Goal: Information Seeking & Learning: Learn about a topic

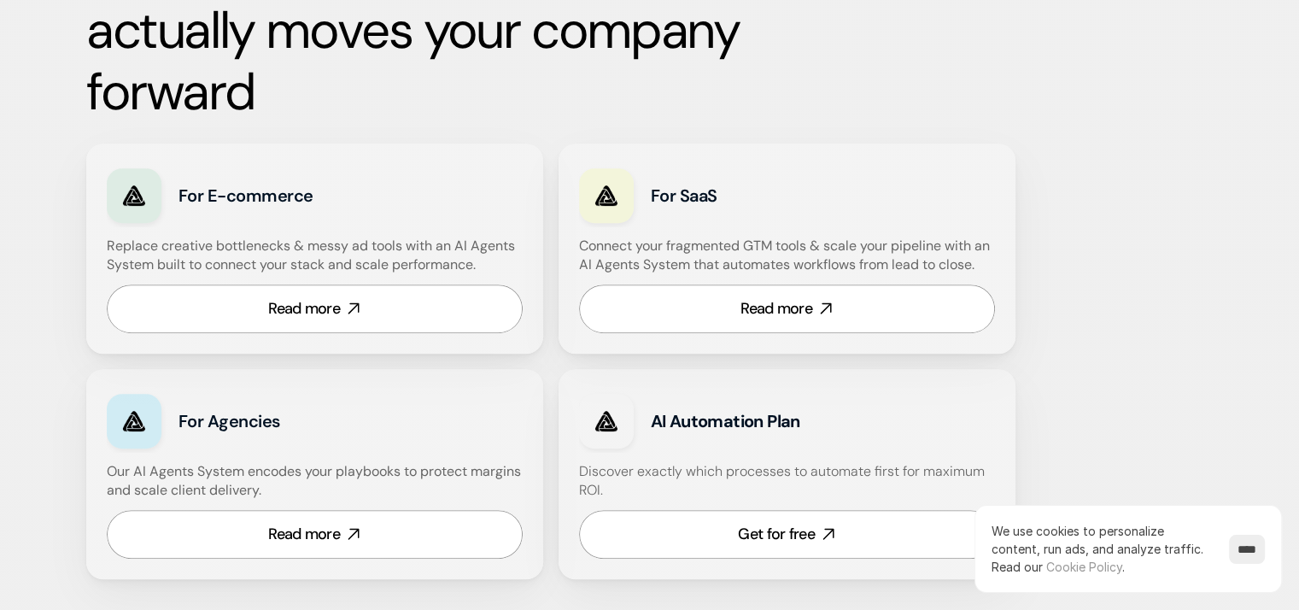
scroll to position [1025, 0]
click at [330, 305] on div "Read more" at bounding box center [304, 307] width 72 height 21
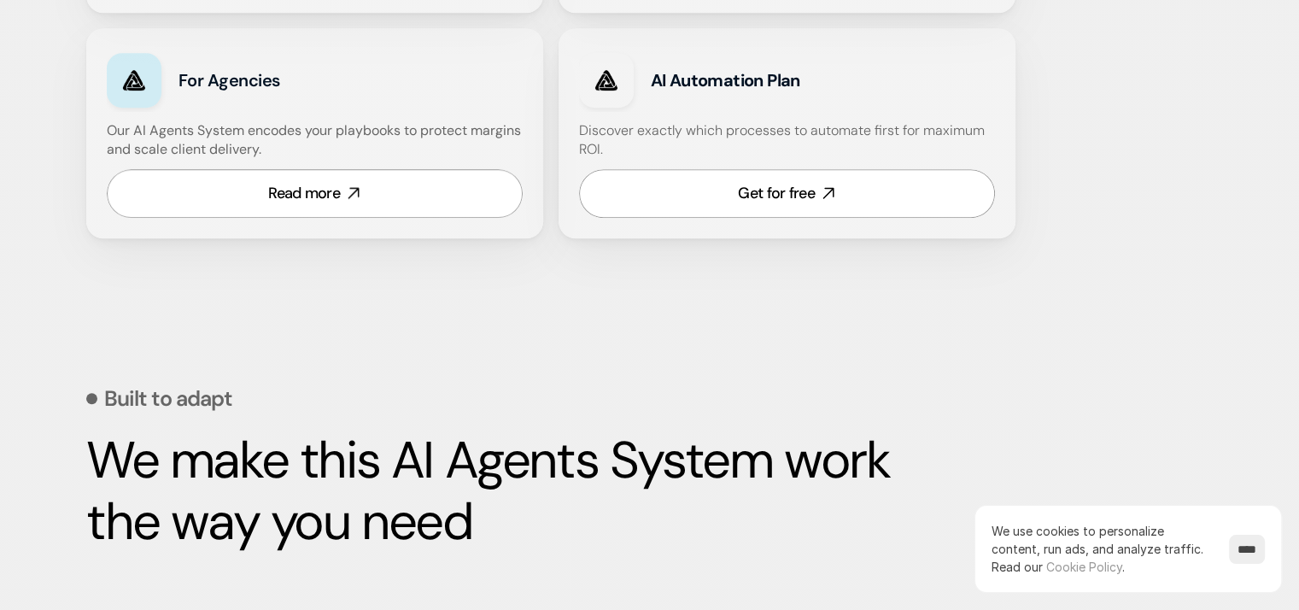
scroll to position [1366, 0]
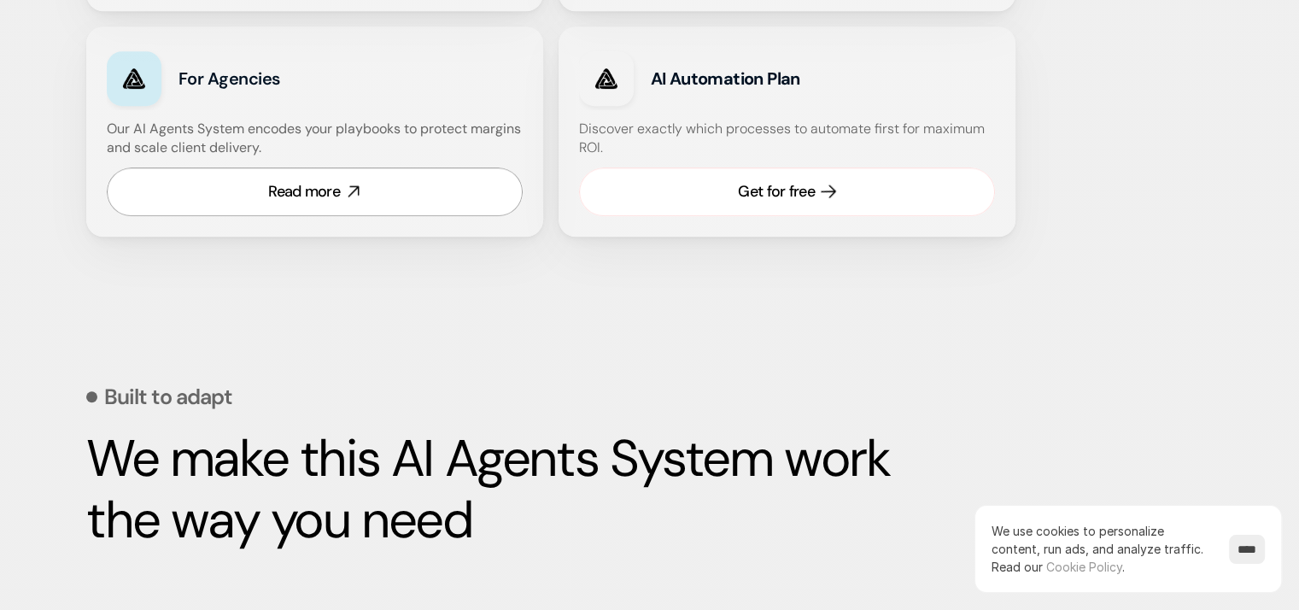
click at [792, 196] on div "Get for free" at bounding box center [776, 191] width 76 height 21
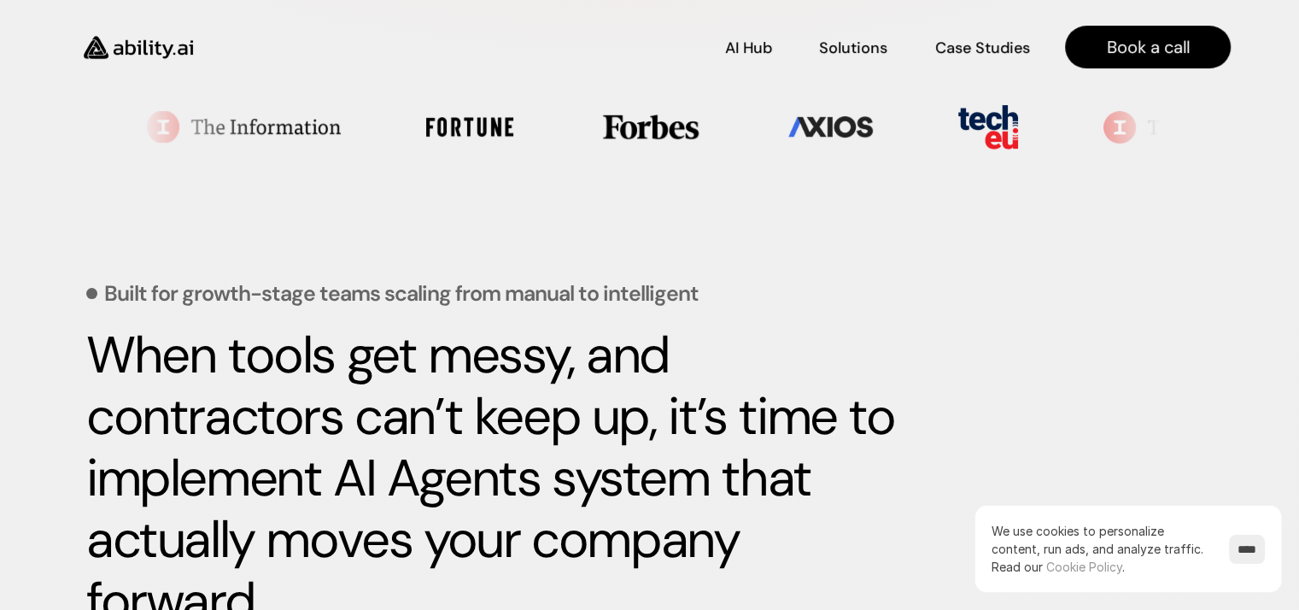
scroll to position [512, 0]
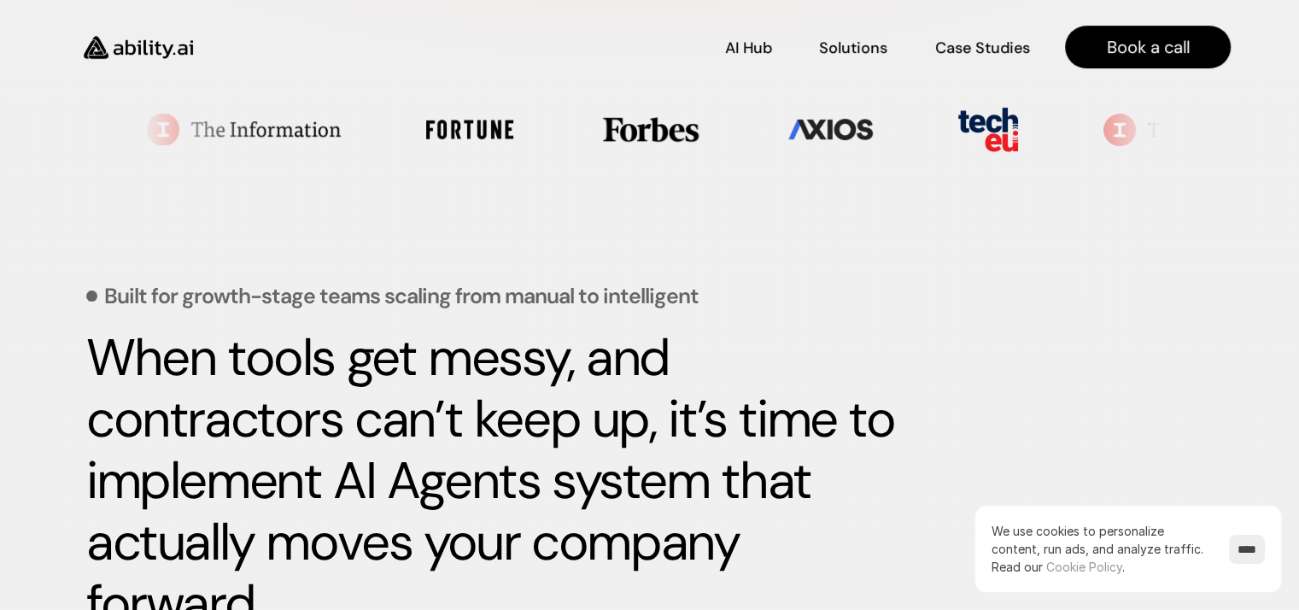
click at [542, 422] on strong "When tools get messy, and contractors can’t keep up, it’s time to implement AI …" at bounding box center [496, 480] width 820 height 313
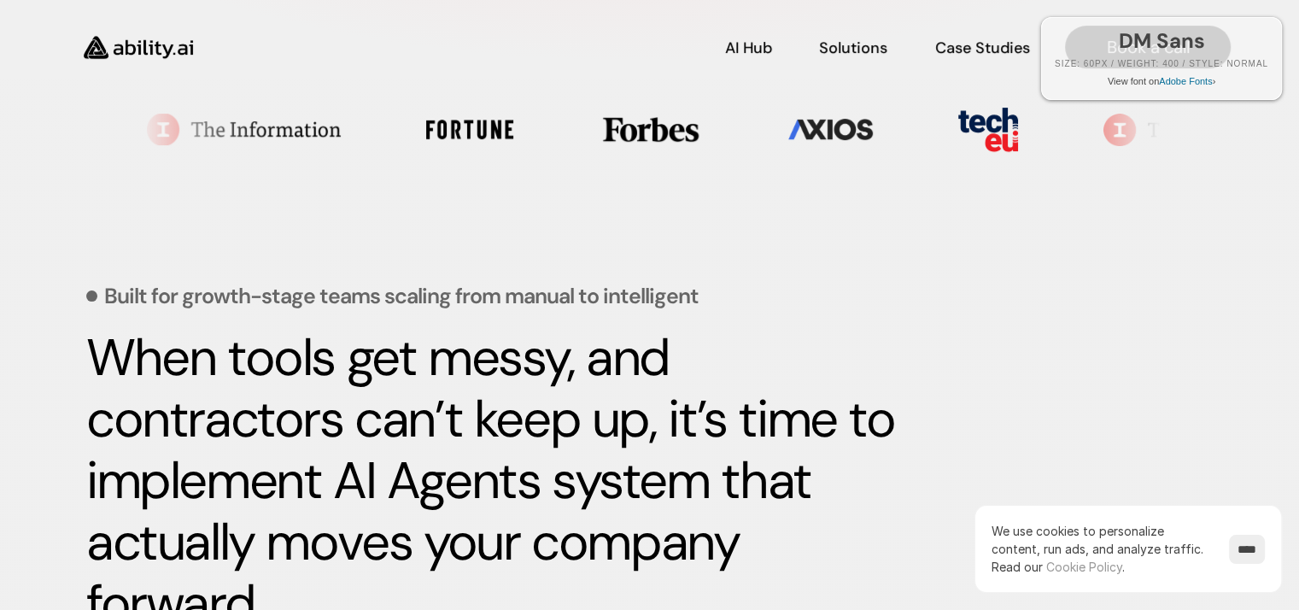
click at [630, 295] on p "Built for growth-stage teams scaling from manual to intelligent" at bounding box center [401, 295] width 594 height 21
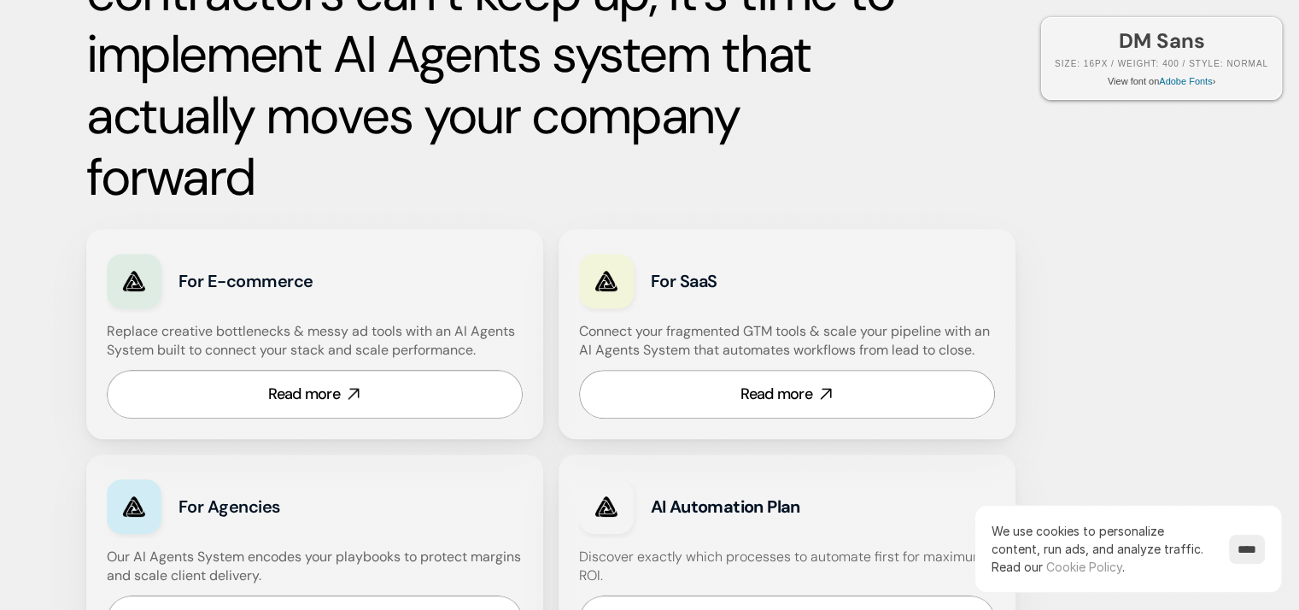
scroll to position [939, 0]
click at [485, 332] on h4 "Replace creative bottlenecks & messy ad tools with an AI Agents System built to…" at bounding box center [313, 340] width 412 height 38
click at [458, 352] on h4 "Replace creative bottlenecks & messy ad tools with an AI Agents System built to…" at bounding box center [313, 340] width 412 height 38
click at [599, 336] on h4 "Connect your fragmented GTM tools & scale your pipeline with an AI Agents Syste…" at bounding box center [791, 340] width 424 height 38
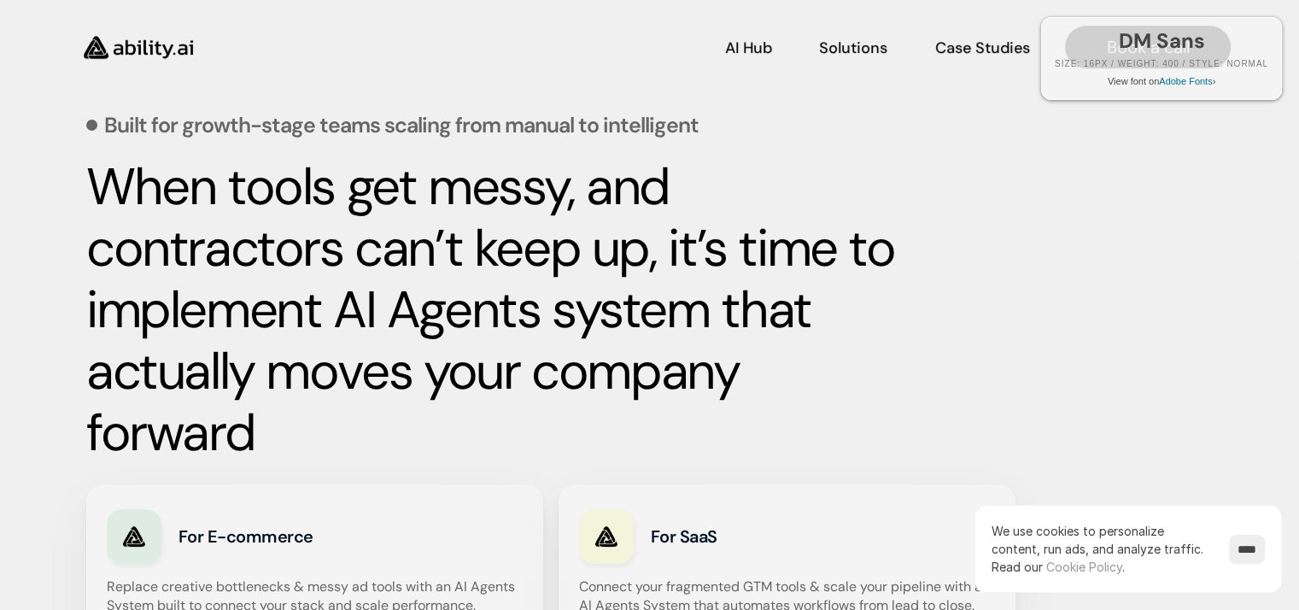
scroll to position [683, 0]
click at [533, 257] on strong "When tools get messy, and contractors can’t keep up, it’s time to implement AI …" at bounding box center [496, 309] width 820 height 313
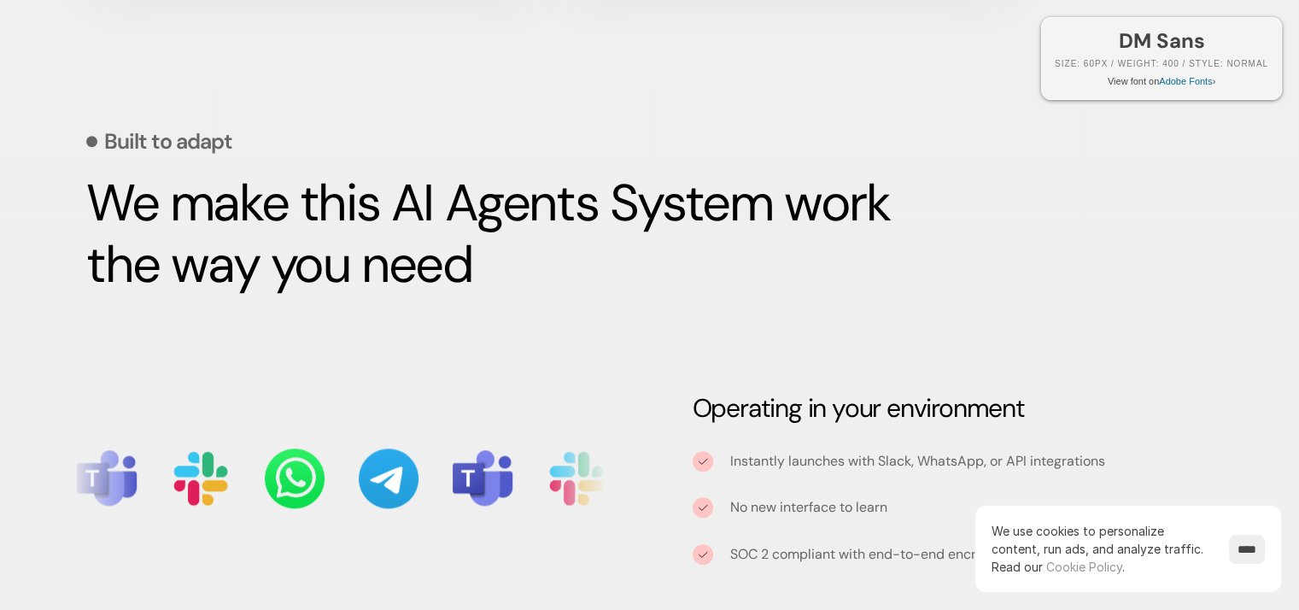
scroll to position [1622, 0]
click at [450, 266] on strong "We make this AI Agents System work the way you need" at bounding box center [493, 232] width 815 height 129
click at [1083, 40] on h1 "DM Sans" at bounding box center [1161, 41] width 213 height 20
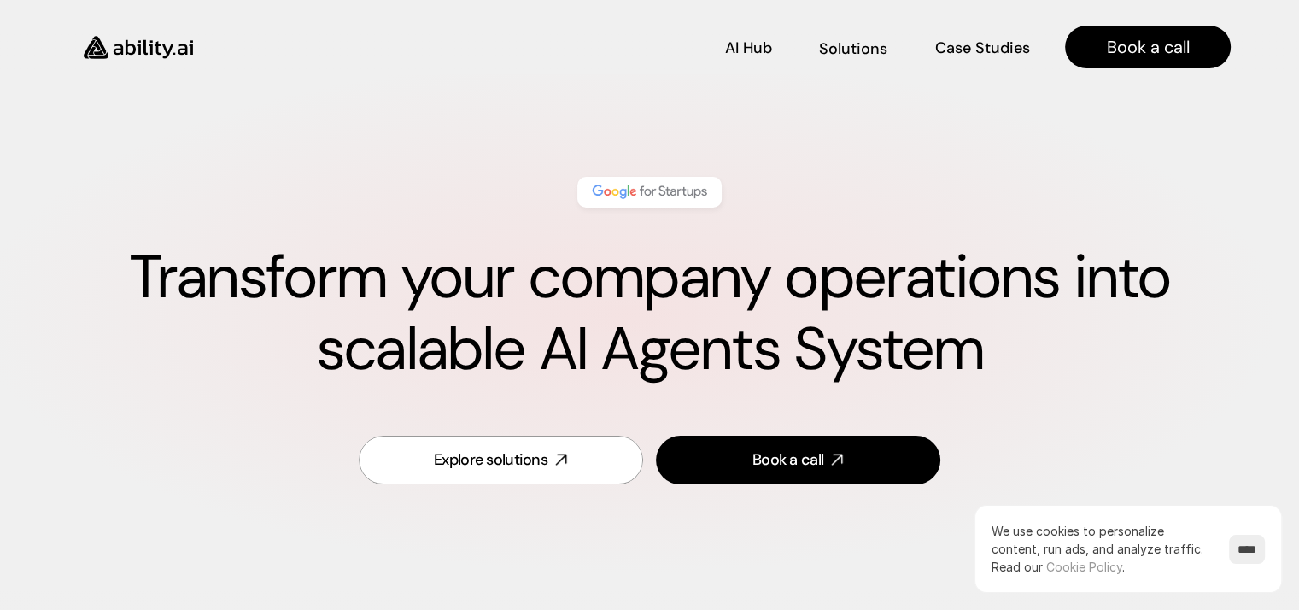
scroll to position [0, 0]
click at [169, 52] on img at bounding box center [138, 47] width 140 height 54
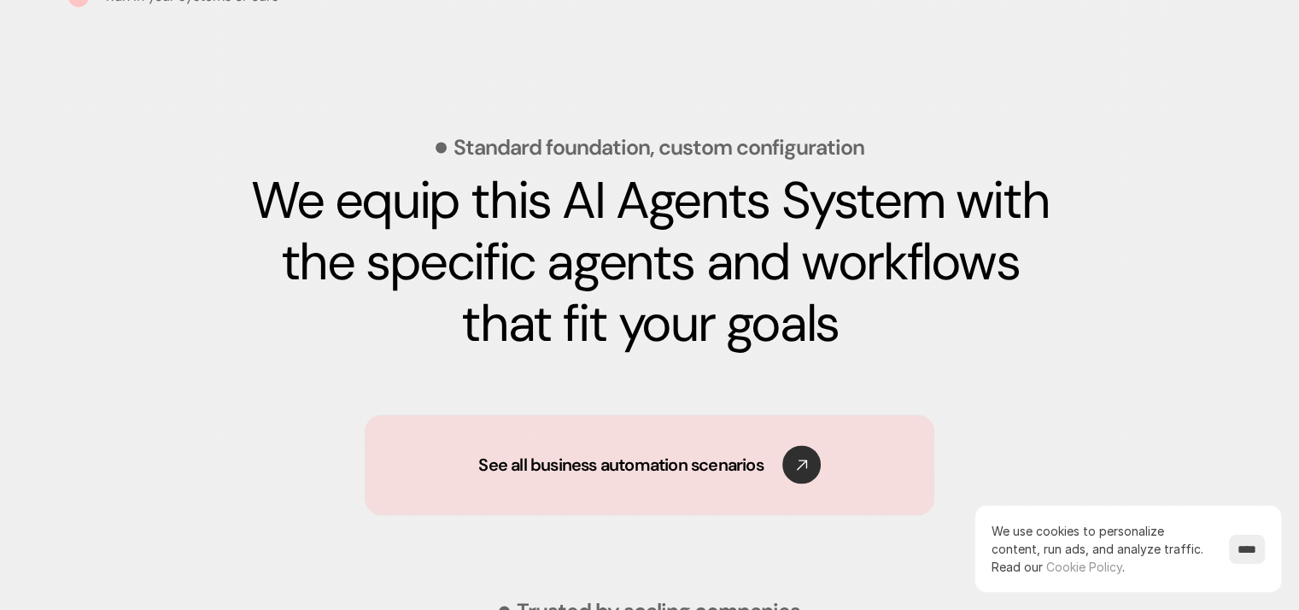
scroll to position [2476, 0]
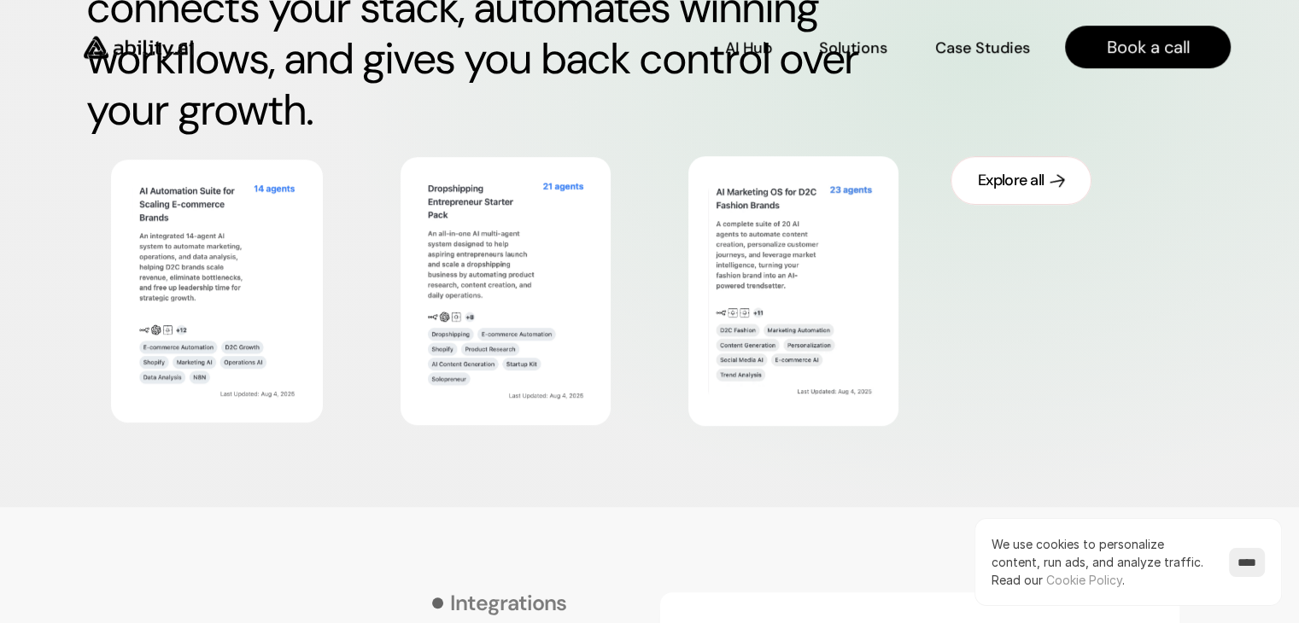
scroll to position [1025, 0]
click at [1033, 181] on div "Explore all" at bounding box center [1011, 180] width 66 height 21
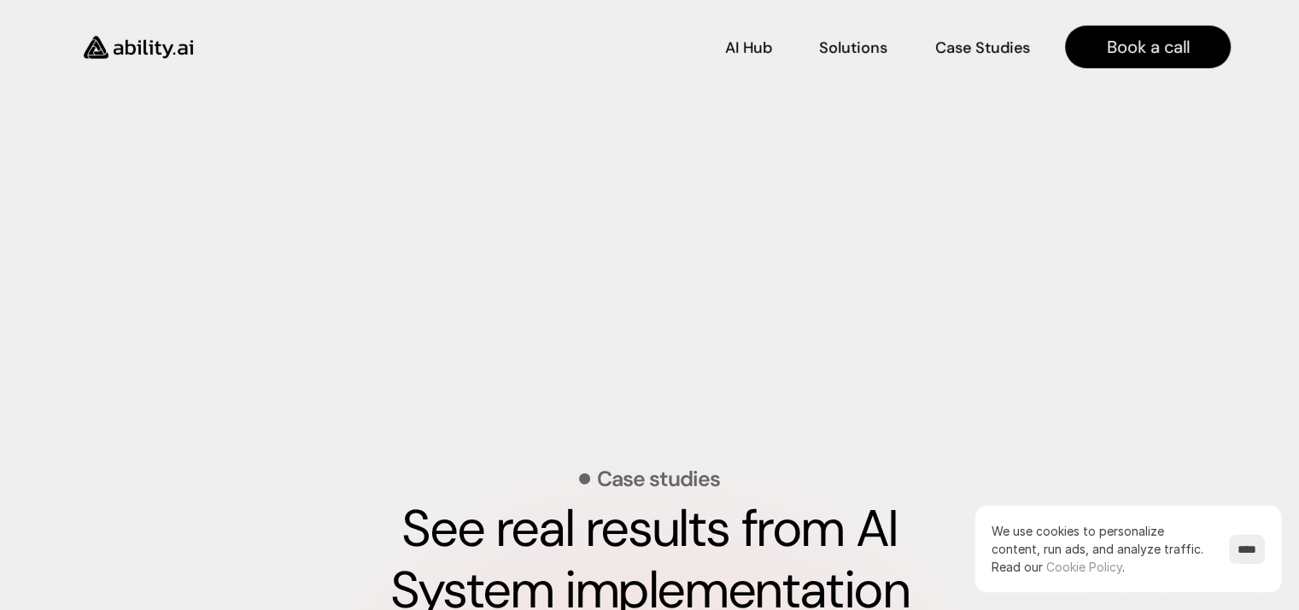
scroll to position [5380, 0]
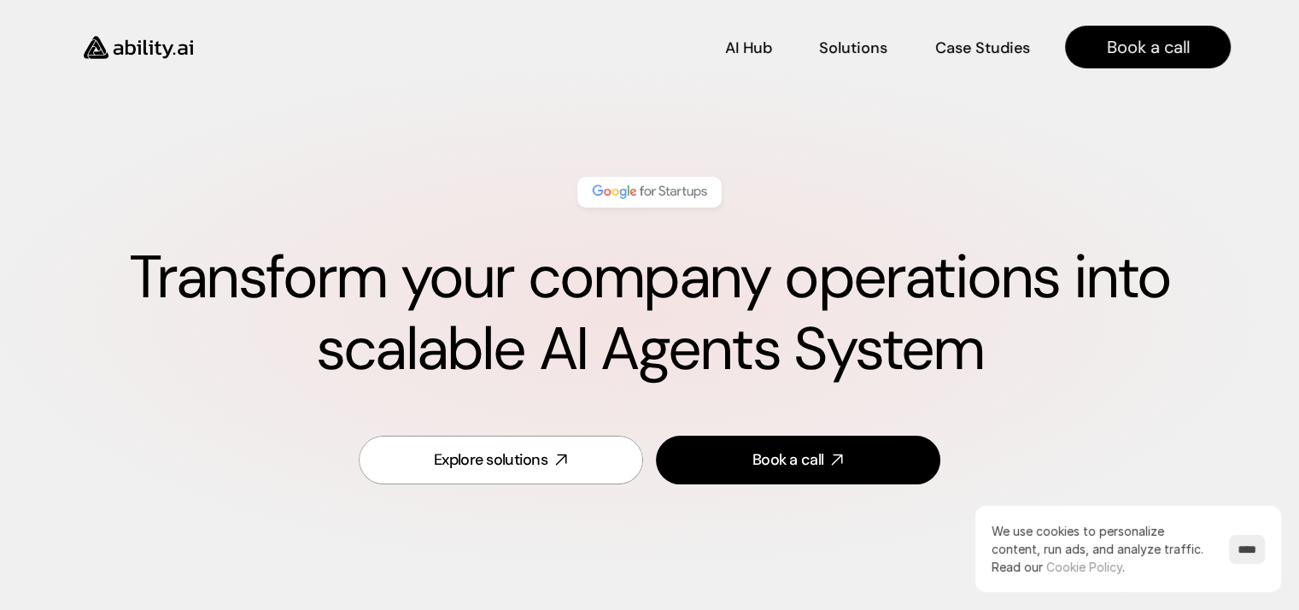
click at [715, 262] on h1 "Transform your company operations into scalable AI Agents System" at bounding box center [649, 313] width 1162 height 143
